Goal: Information Seeking & Learning: Understand process/instructions

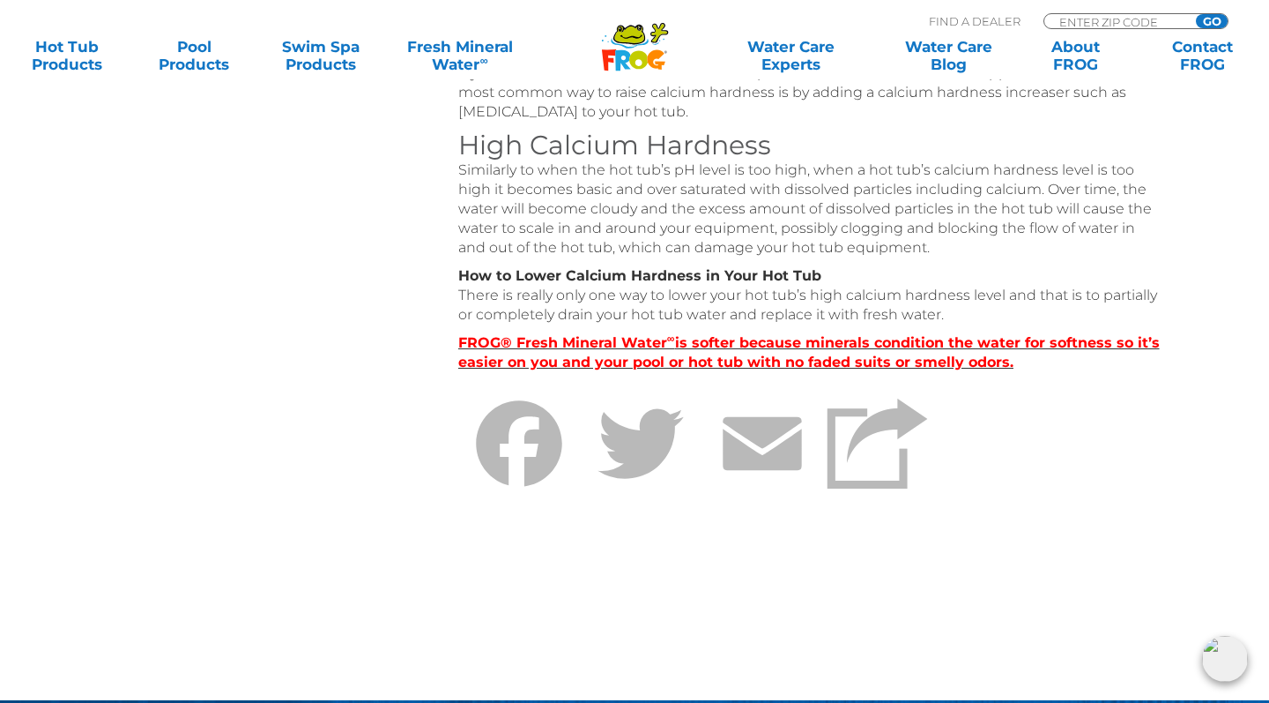
scroll to position [895, 0]
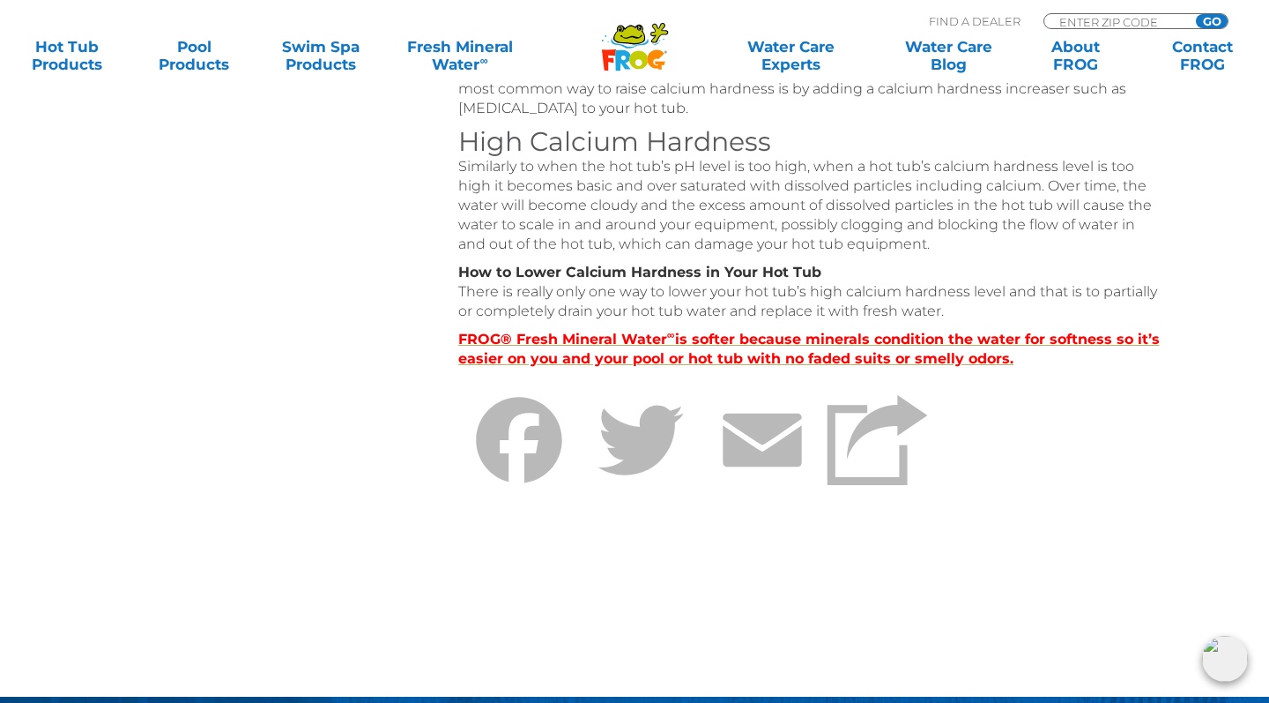
click at [699, 343] on strong "FROG® Fresh Mineral Water ∞ is softer because minerals condition the water for …" at bounding box center [809, 349] width 702 height 36
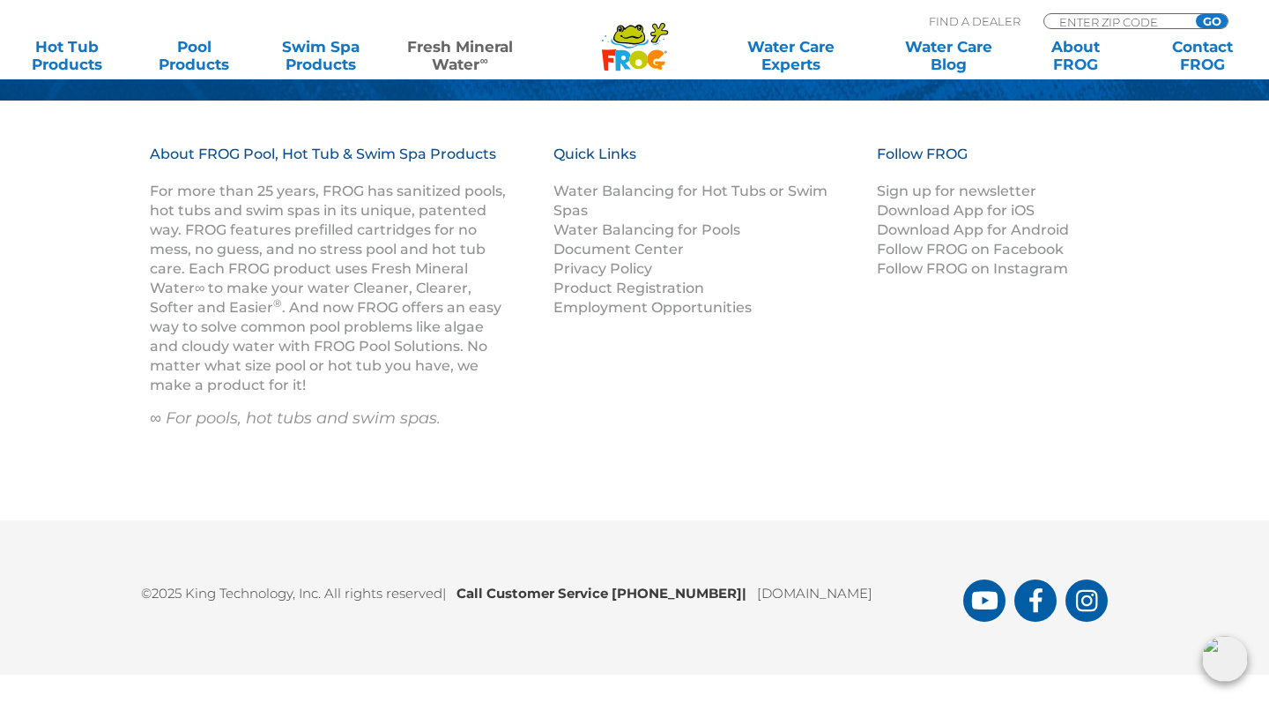
scroll to position [2612, 0]
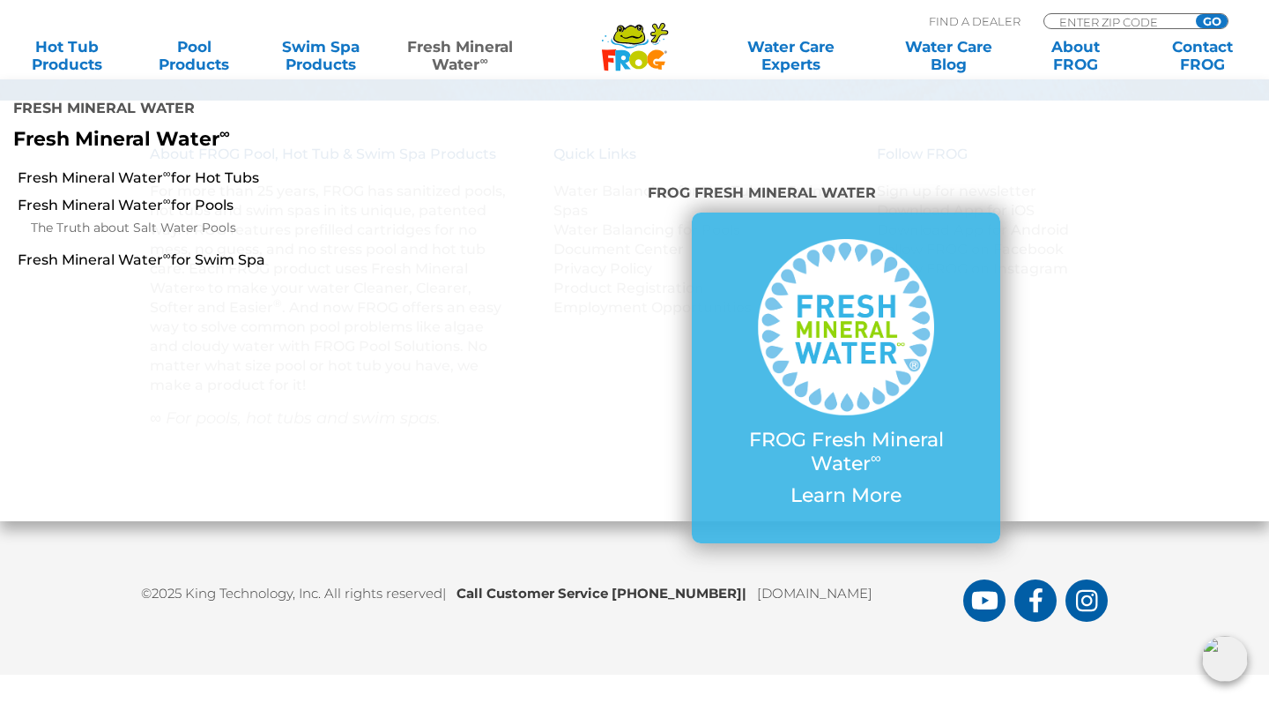
click at [468, 55] on link "Fresh Mineral Water ∞" at bounding box center [459, 55] width 123 height 35
click at [134, 168] on link "Fresh Mineral Water ∞ for Hot Tubs" at bounding box center [221, 177] width 406 height 19
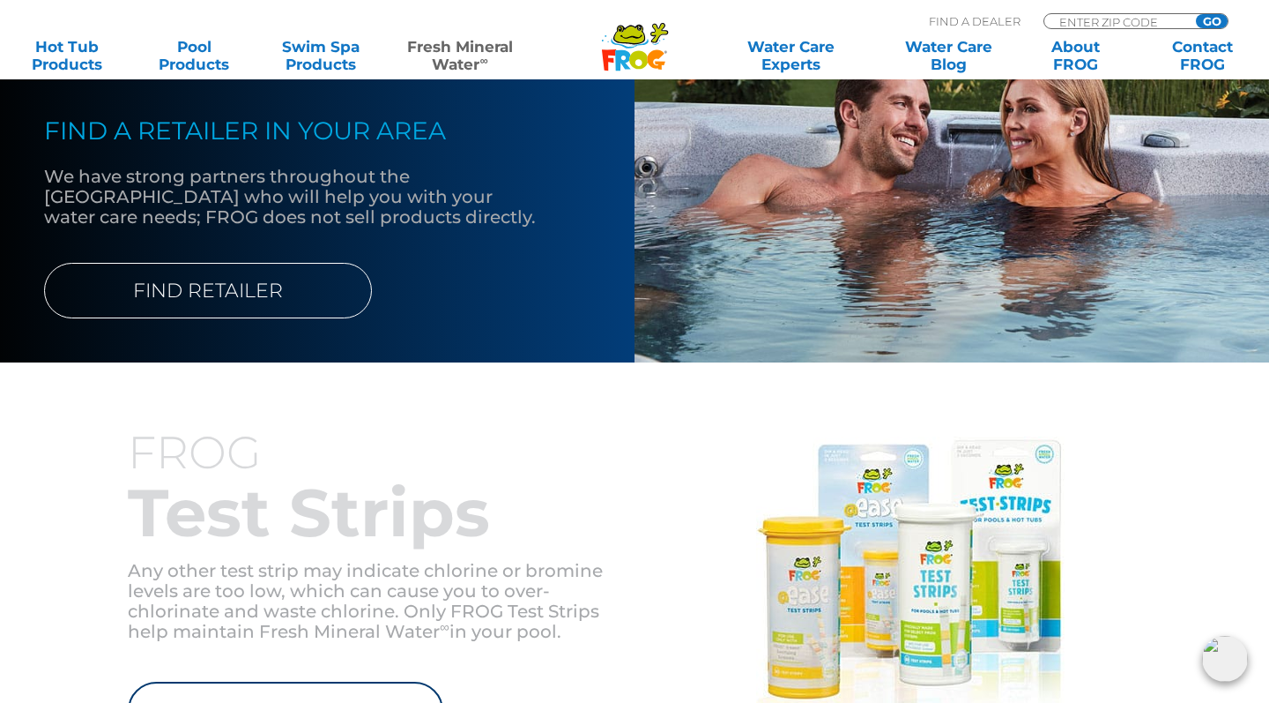
scroll to position [1773, 0]
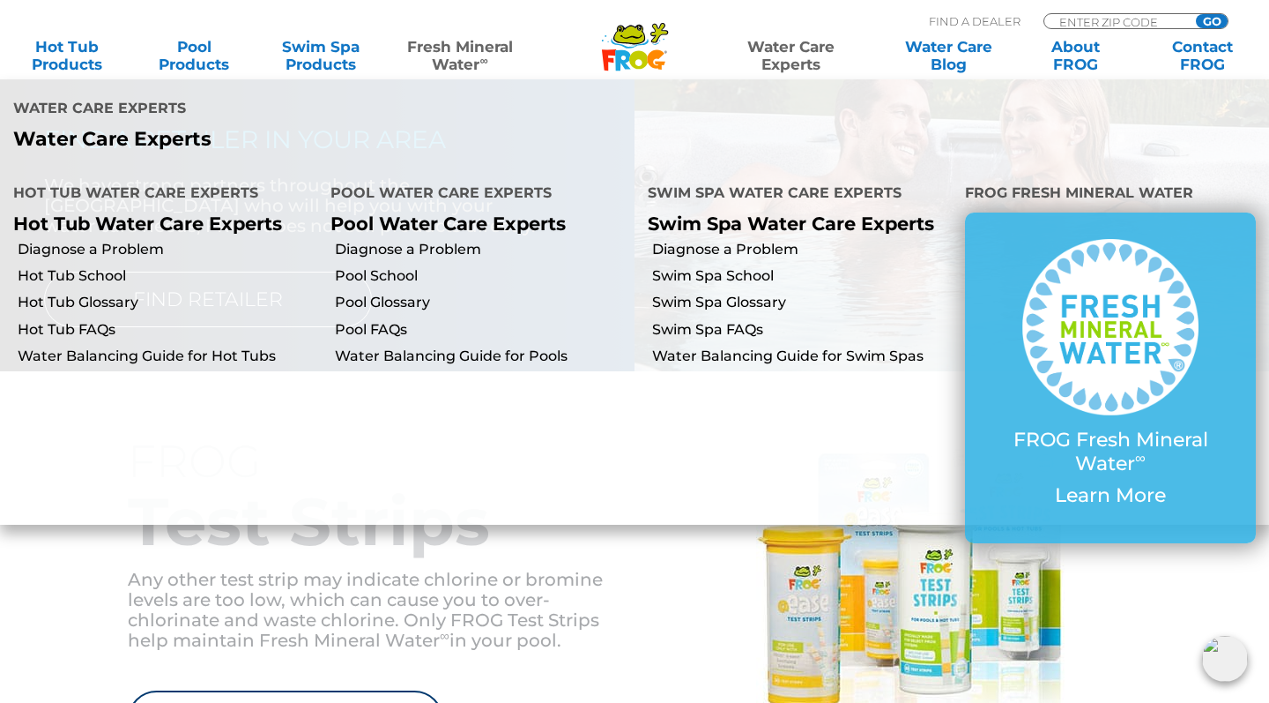
click at [787, 55] on link "Water Care Experts" at bounding box center [791, 55] width 160 height 35
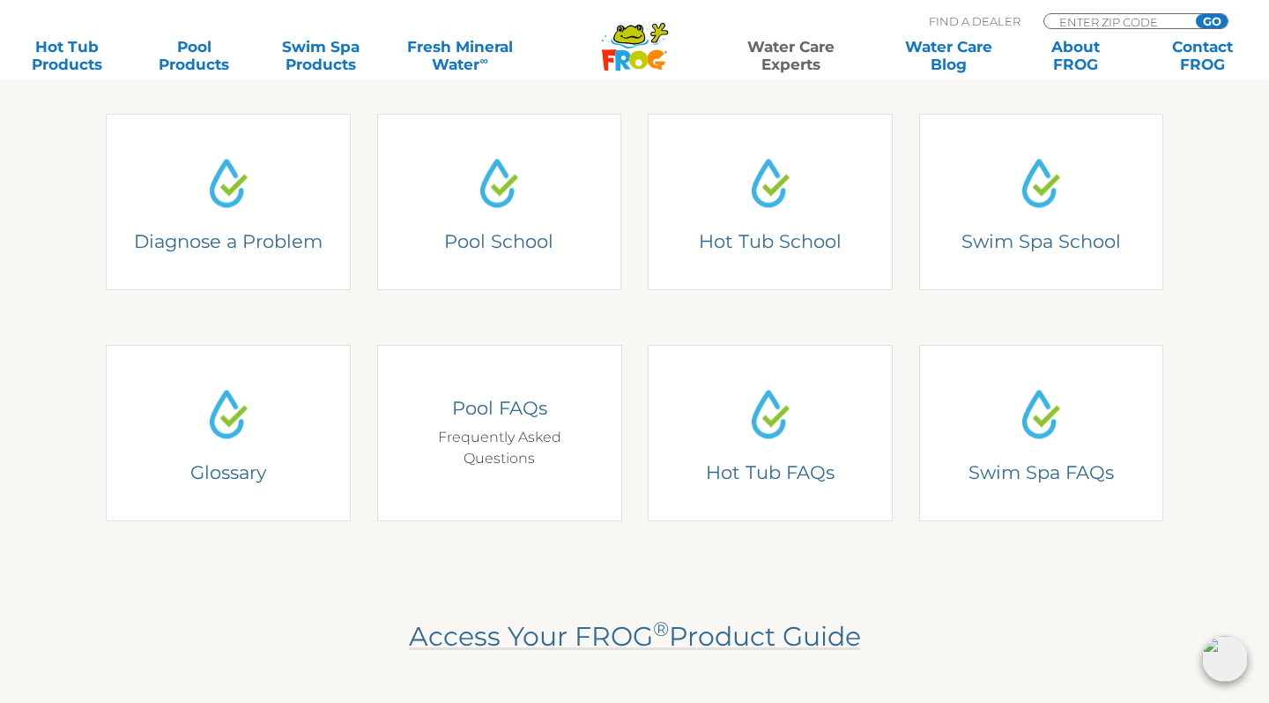
scroll to position [484, 0]
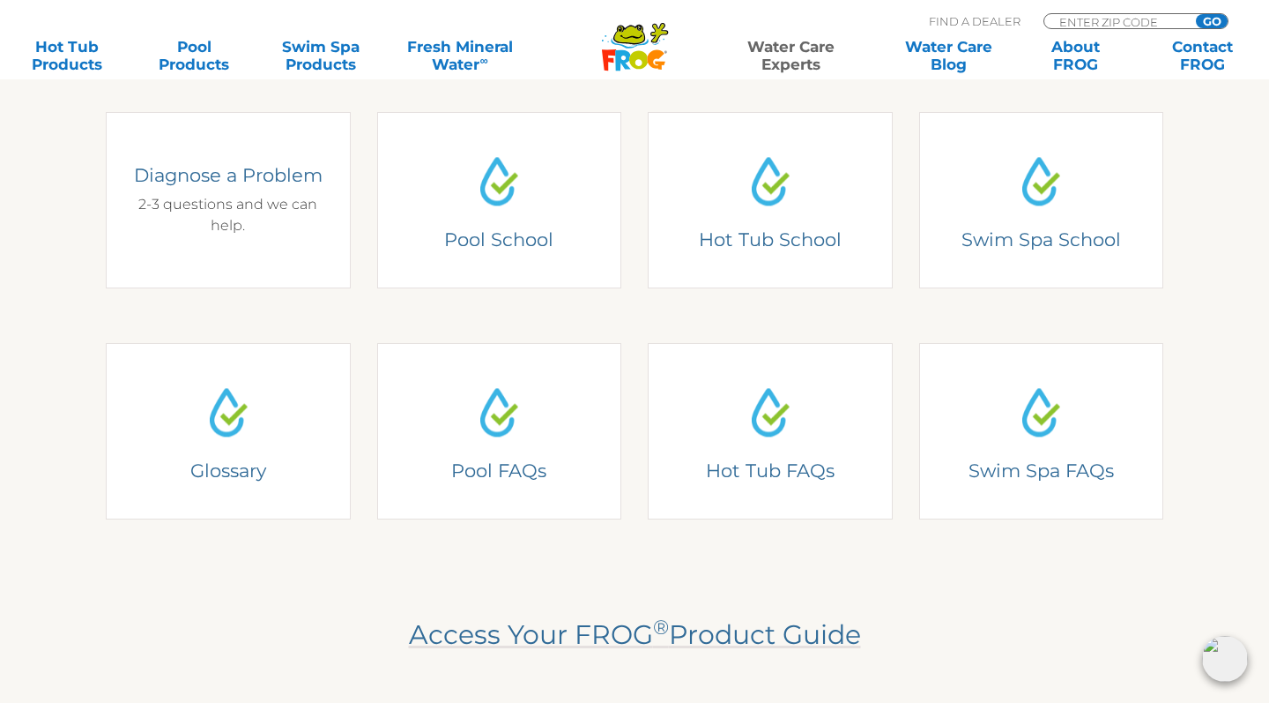
click at [269, 236] on div "Diagnose a Problem 2-3 questions and we can help." at bounding box center [228, 199] width 194 height 73
click at [255, 211] on div "Diagnose a Problem 2-3 questions and we can help." at bounding box center [228, 199] width 194 height 73
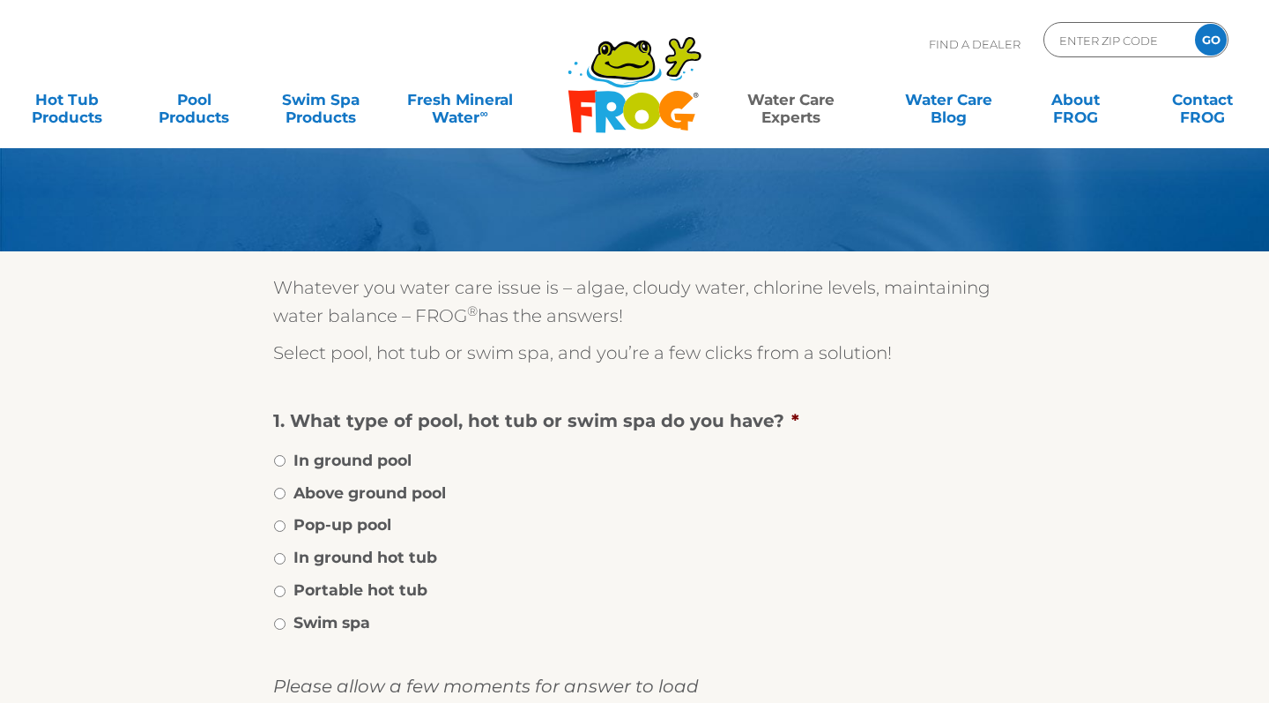
scroll to position [97, 0]
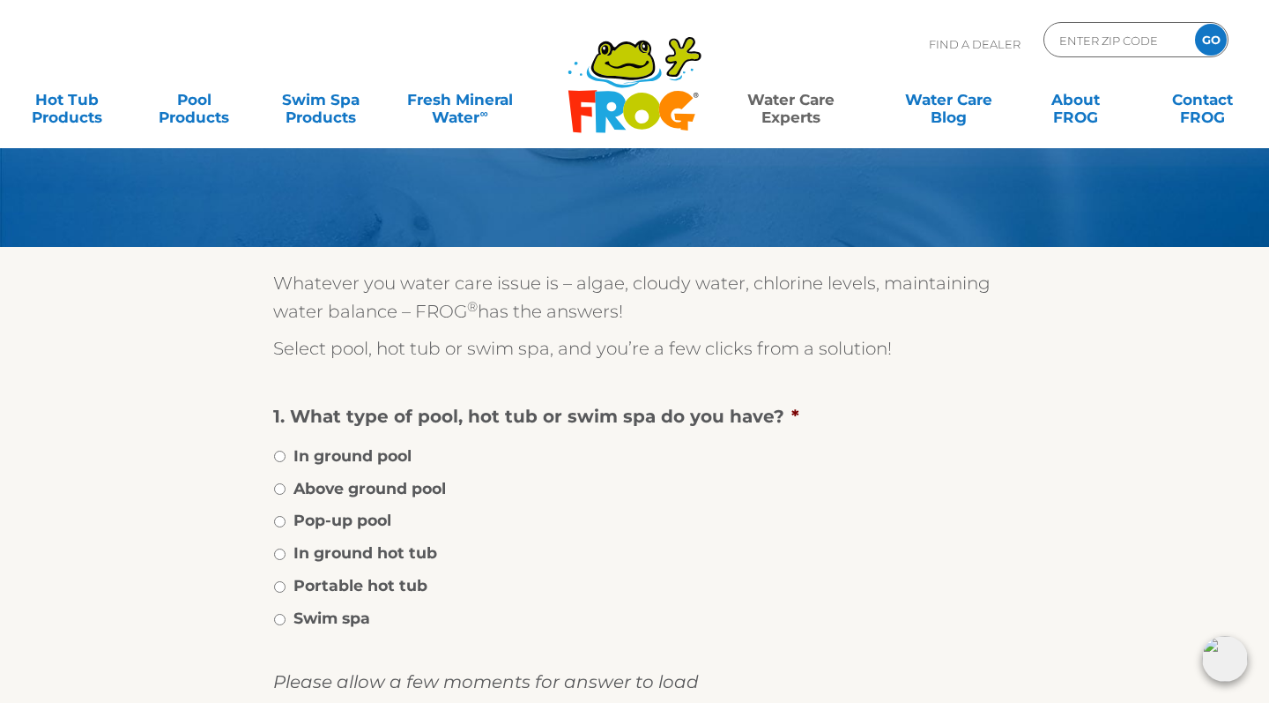
click at [277, 586] on input "Portable hot tub" at bounding box center [279, 586] width 11 height 11
radio input "true"
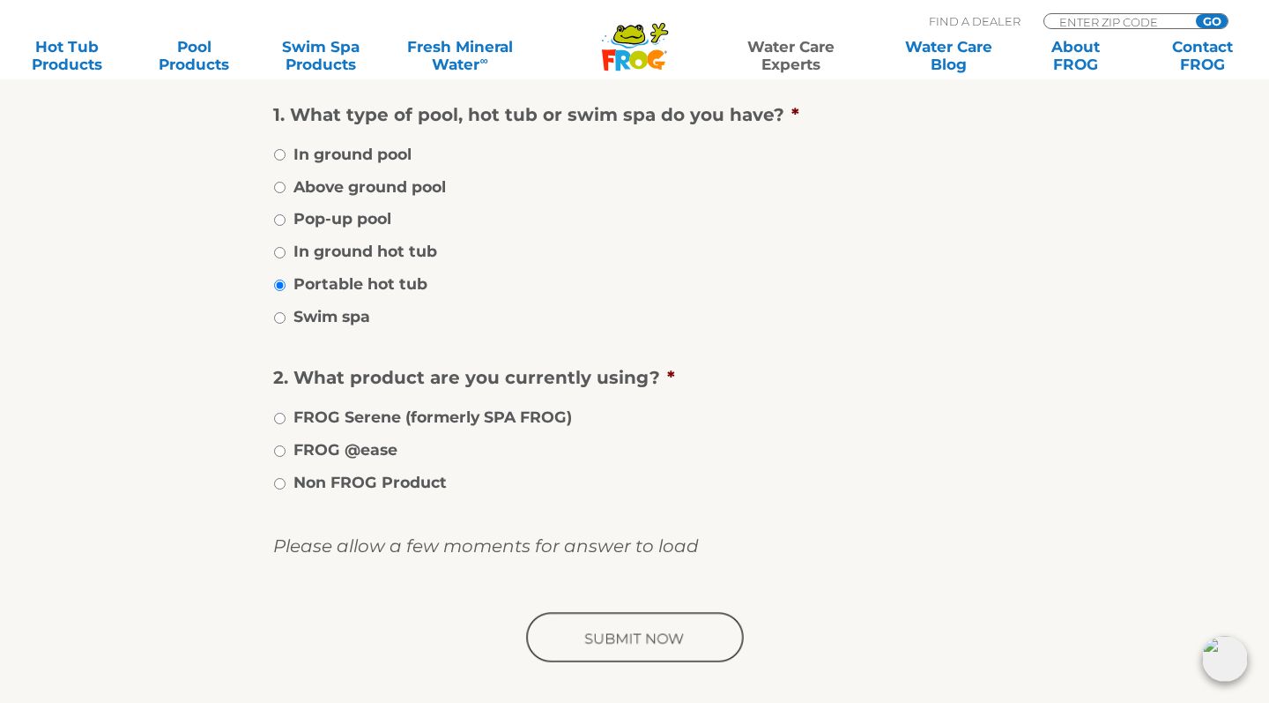
scroll to position [436, 0]
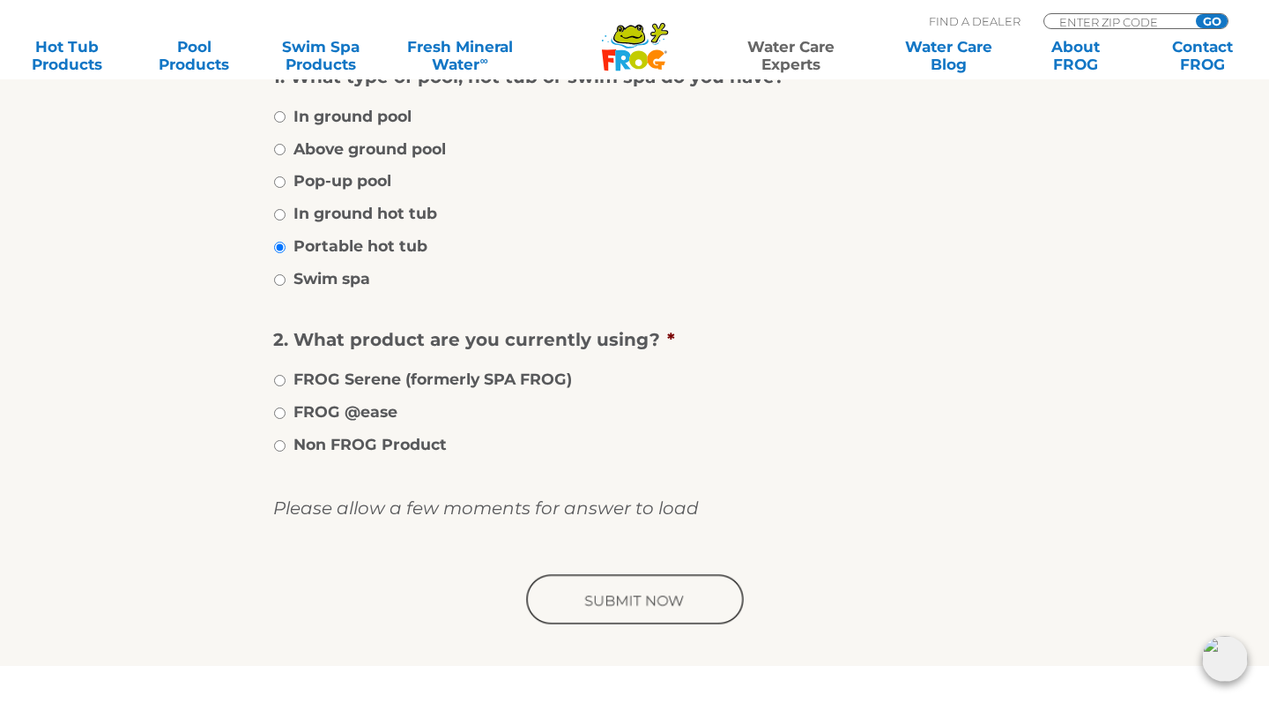
click at [282, 377] on input "FROG Serene (formerly SPA FROG)" at bounding box center [279, 380] width 11 height 11
radio input "true"
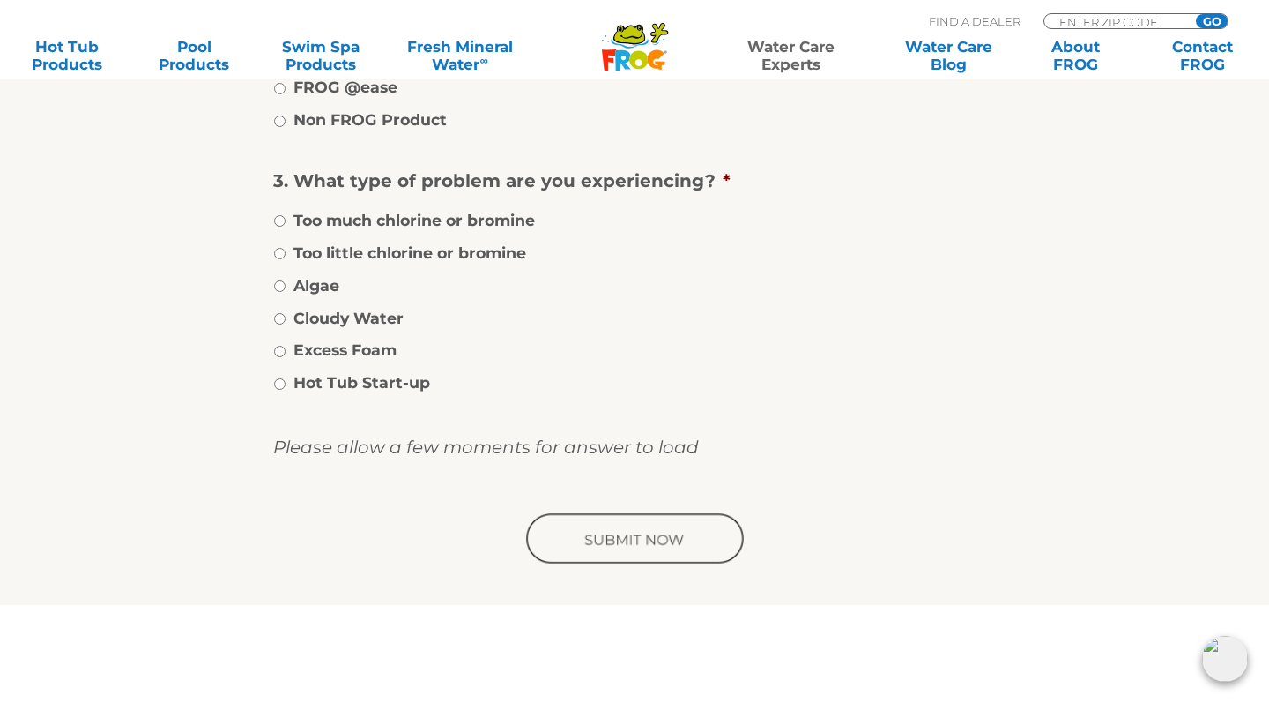
scroll to position [762, 0]
click at [279, 316] on input "Cloudy Water" at bounding box center [279, 317] width 11 height 11
radio input "true"
click at [671, 545] on input "image" at bounding box center [635, 538] width 224 height 56
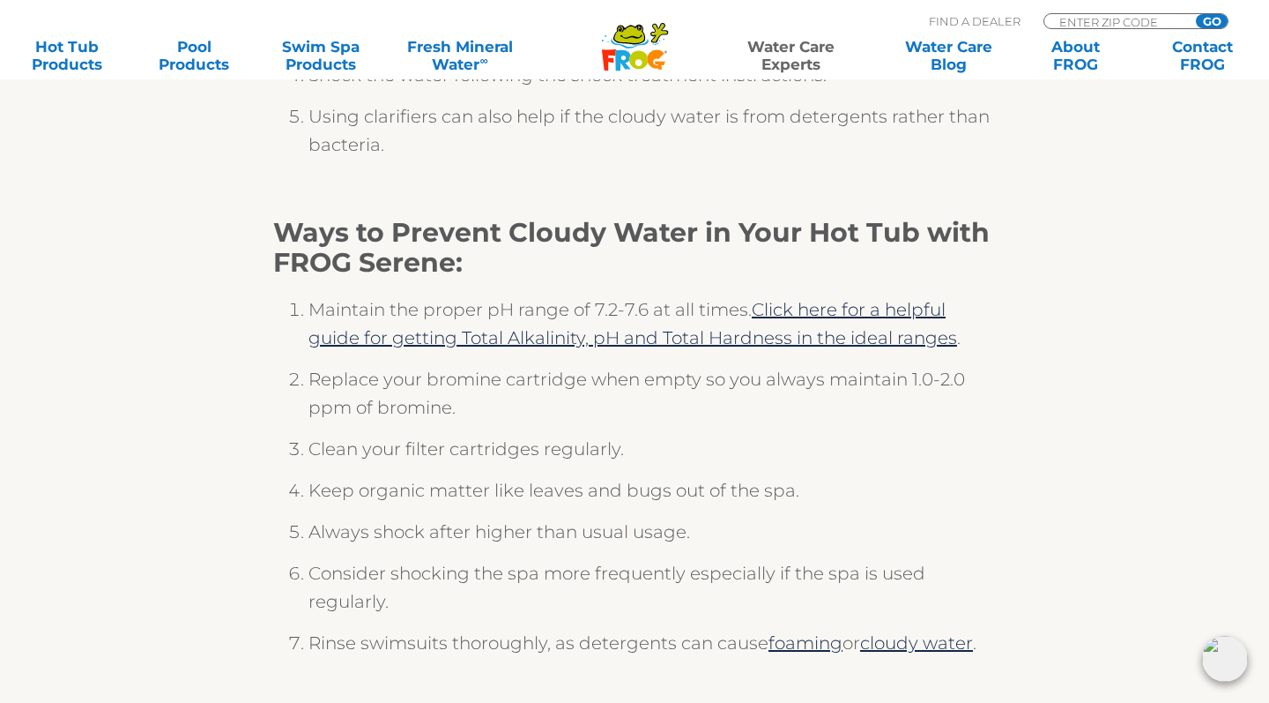
scroll to position [468, 0]
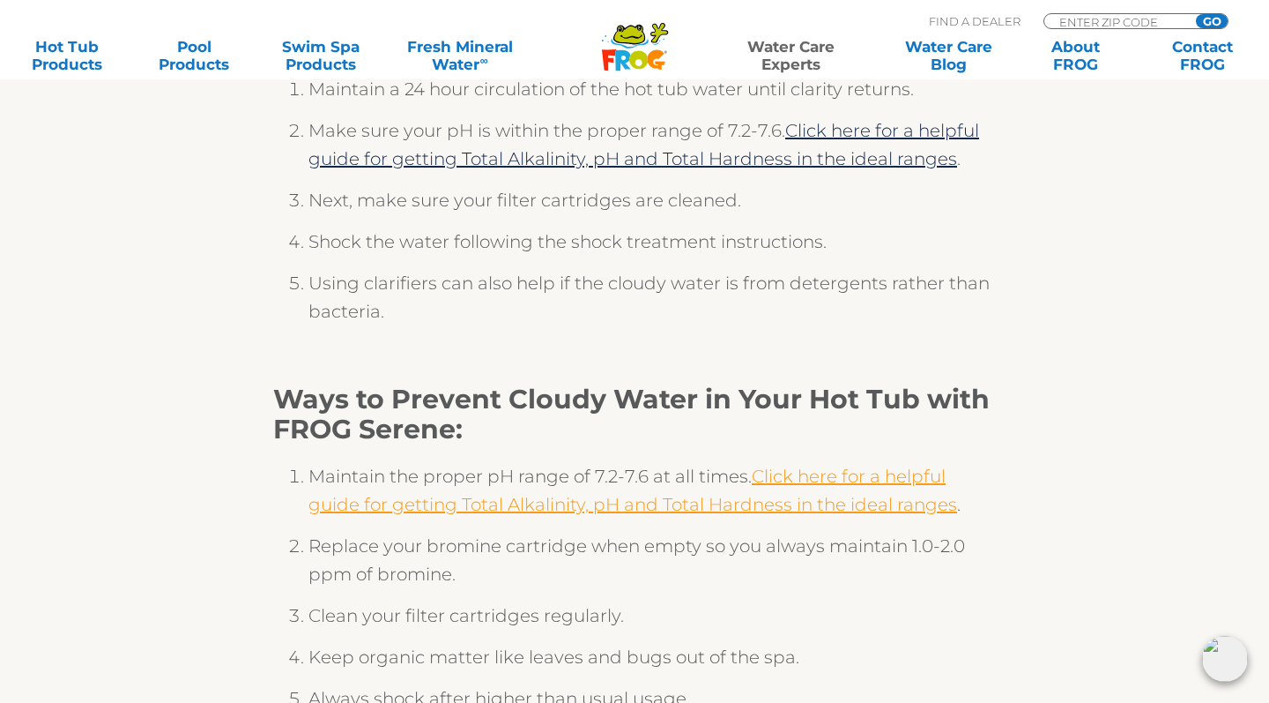
click at [868, 480] on link "Click here for a helpful guide for getting Total Alkalinity, pH and Total Hardn…" at bounding box center [633, 489] width 649 height 49
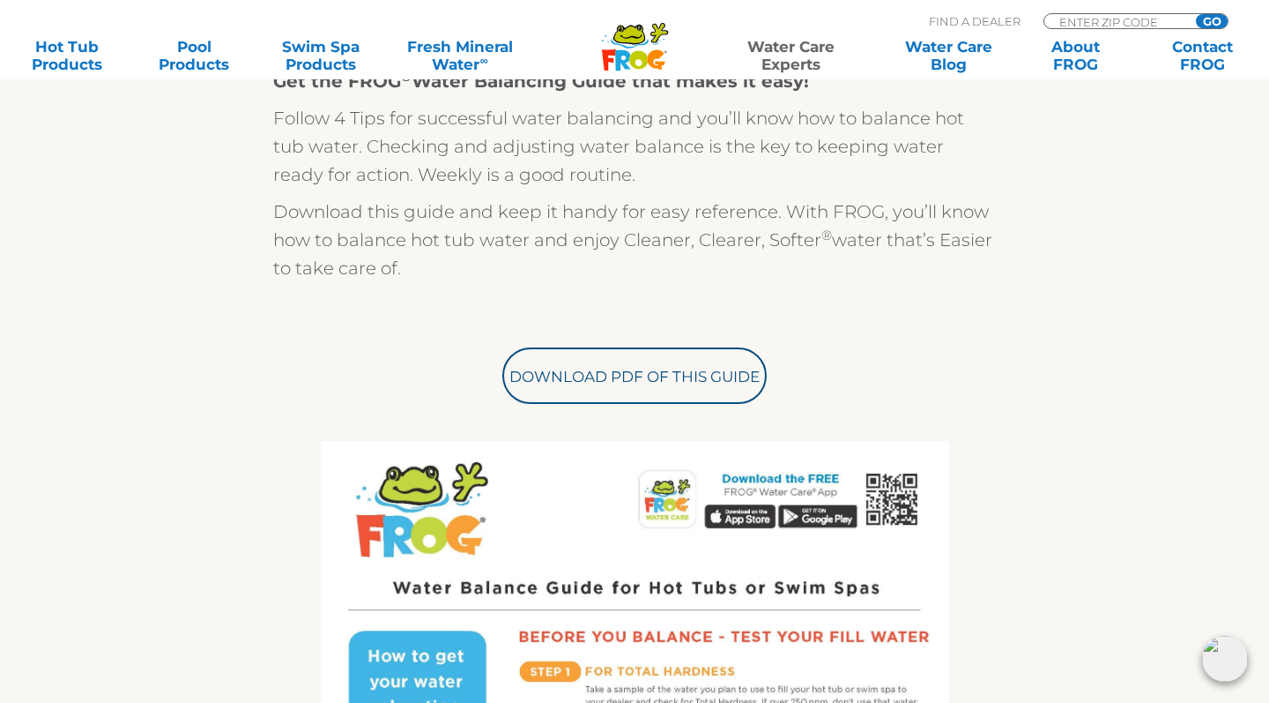
scroll to position [504, 0]
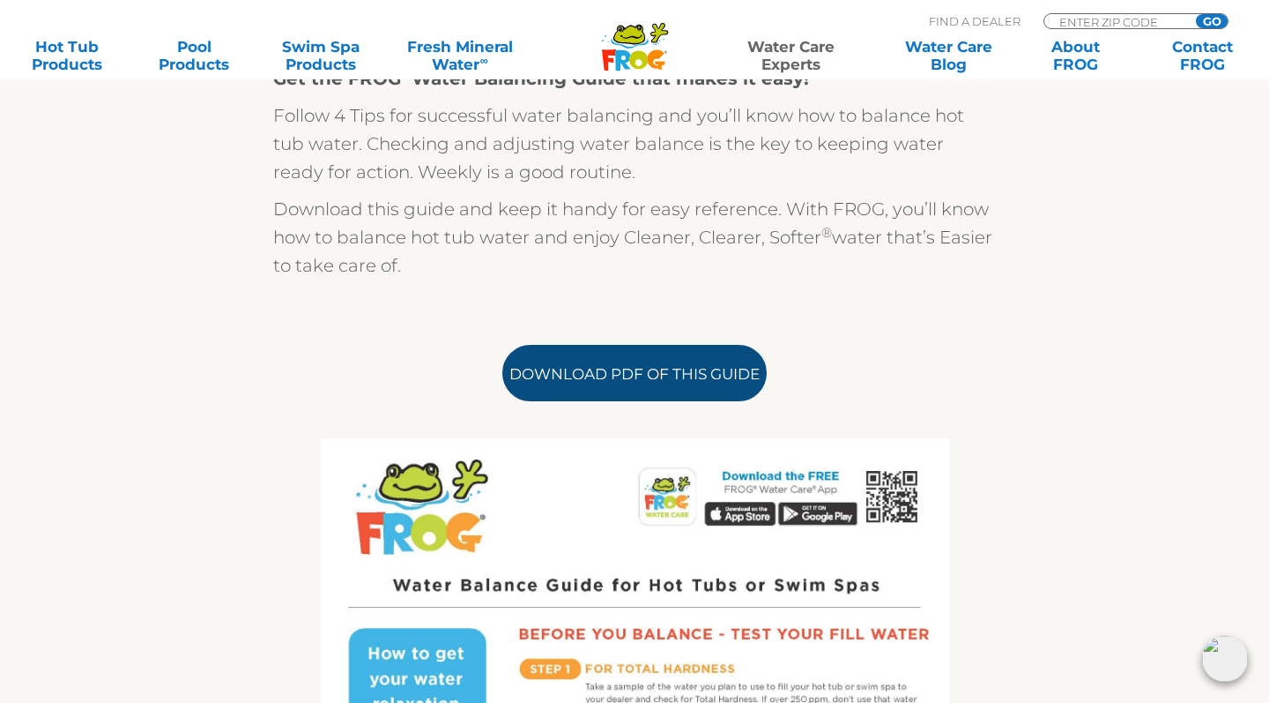
click at [611, 382] on link "Download PDF of this Guide" at bounding box center [635, 373] width 264 height 56
